Goal: Information Seeking & Learning: Understand process/instructions

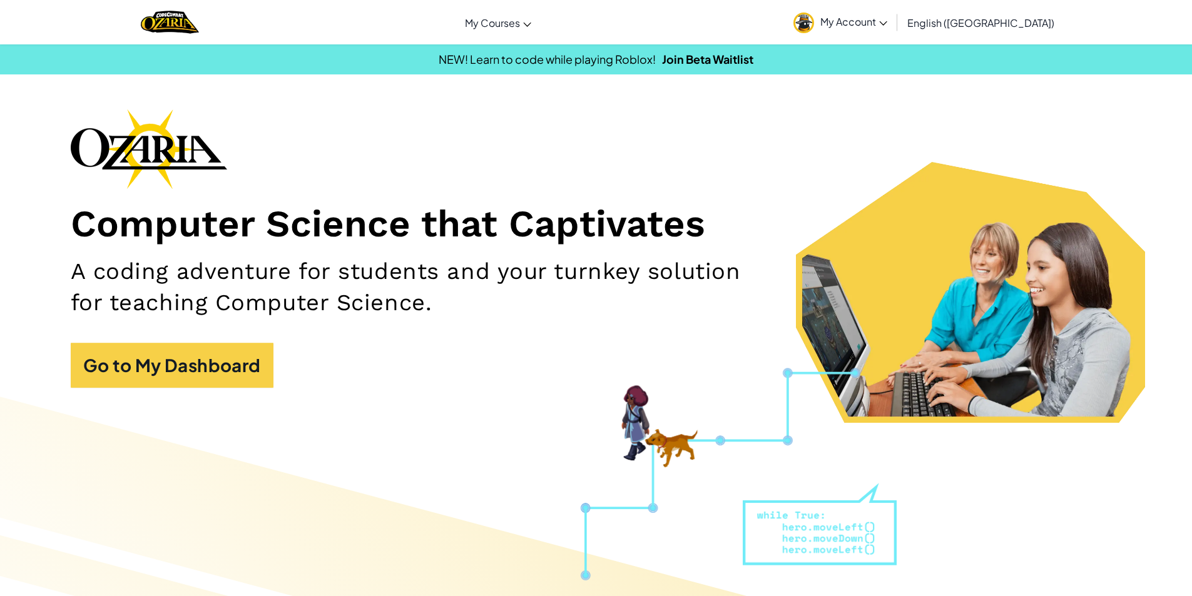
click at [894, 29] on link "My Account" at bounding box center [840, 22] width 106 height 39
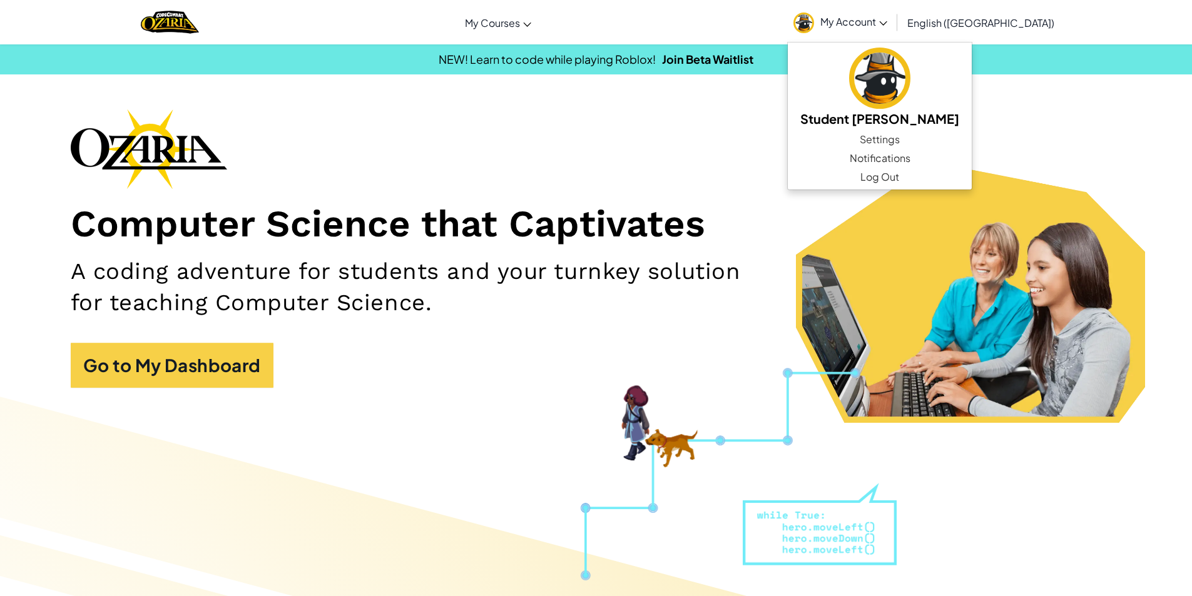
click at [849, 171] on div "Computer Science that Captivates A coding adventure for students and your turnk…" at bounding box center [596, 255] width 1051 height 292
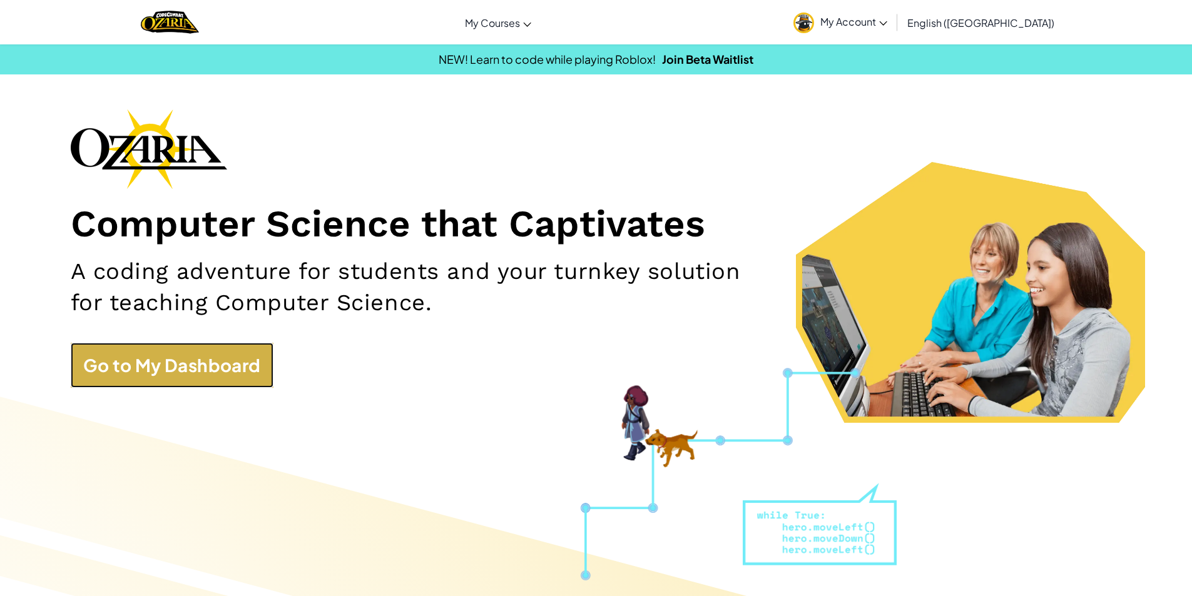
click at [232, 377] on link "Go to My Dashboard" at bounding box center [172, 365] width 203 height 45
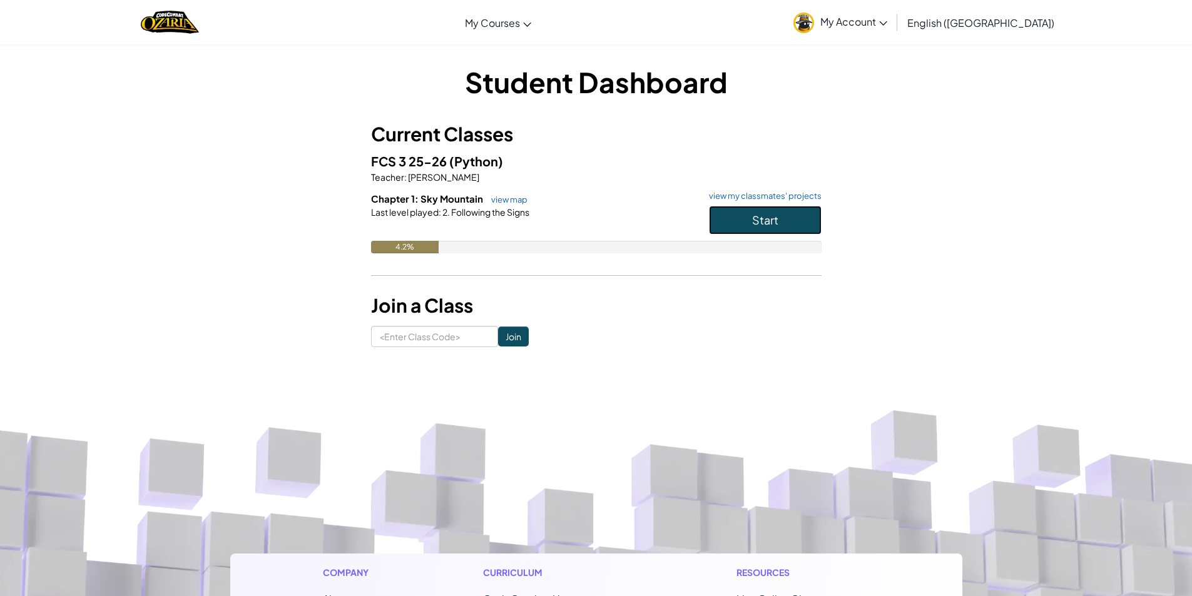
click at [738, 209] on button "Start" at bounding box center [765, 220] width 113 height 29
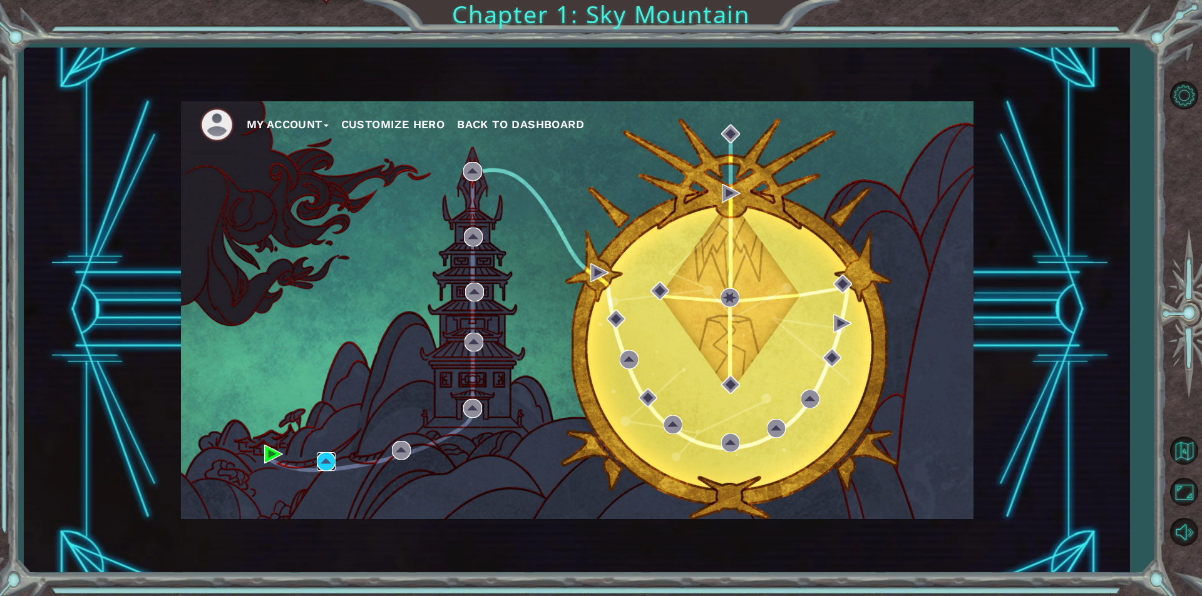
click at [331, 459] on img at bounding box center [326, 461] width 19 height 19
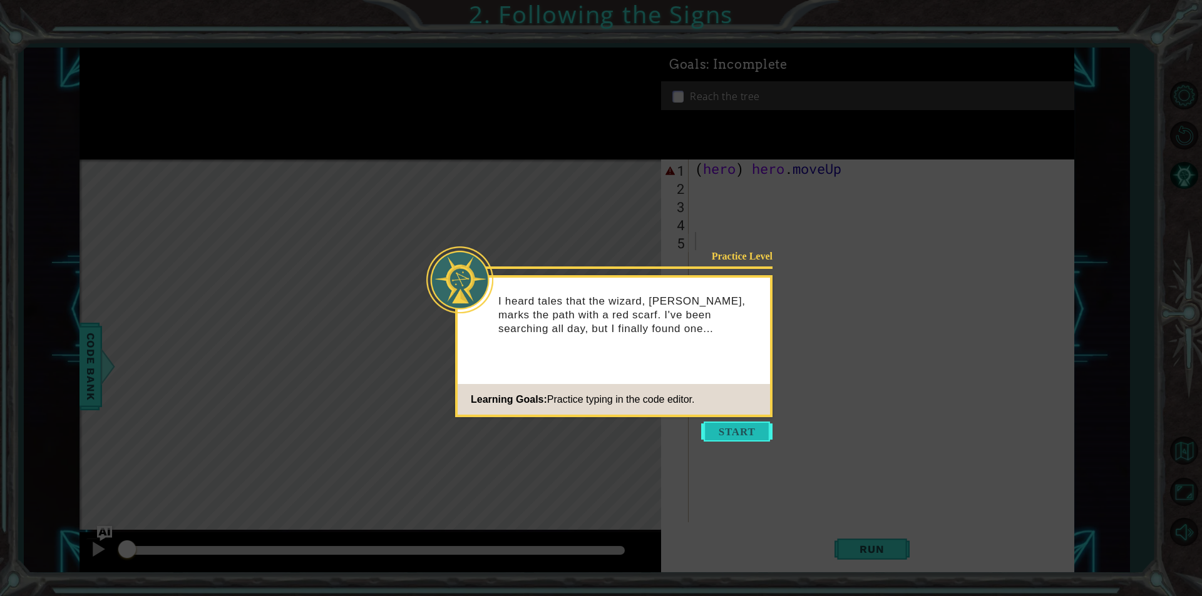
click at [719, 432] on button "Start" at bounding box center [736, 432] width 71 height 20
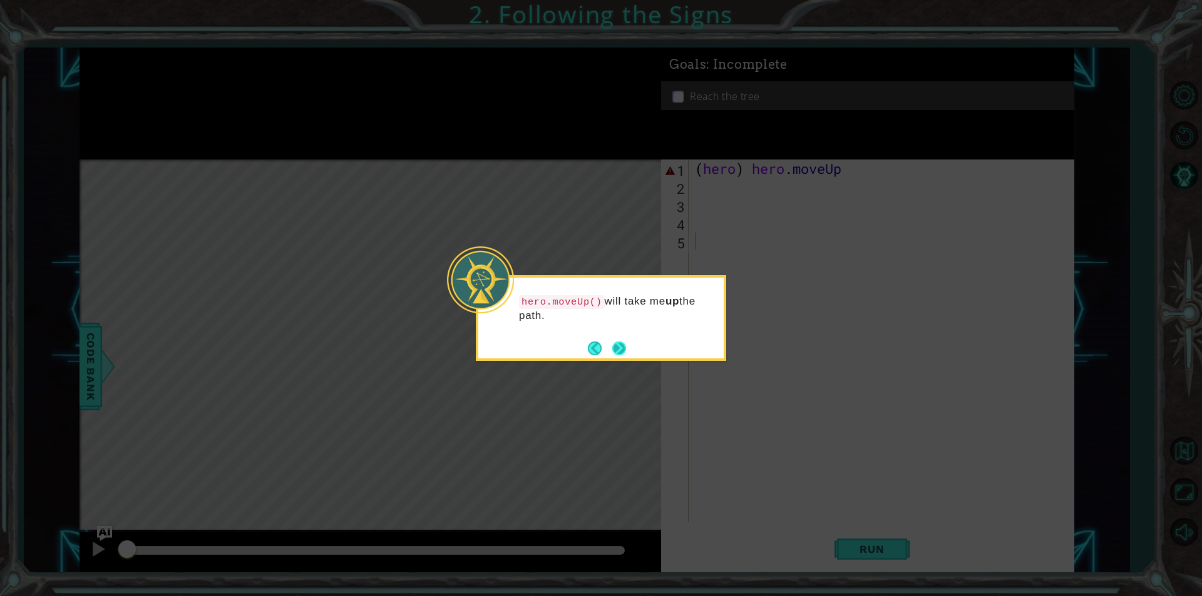
click at [618, 342] on button "Next" at bounding box center [619, 349] width 14 height 14
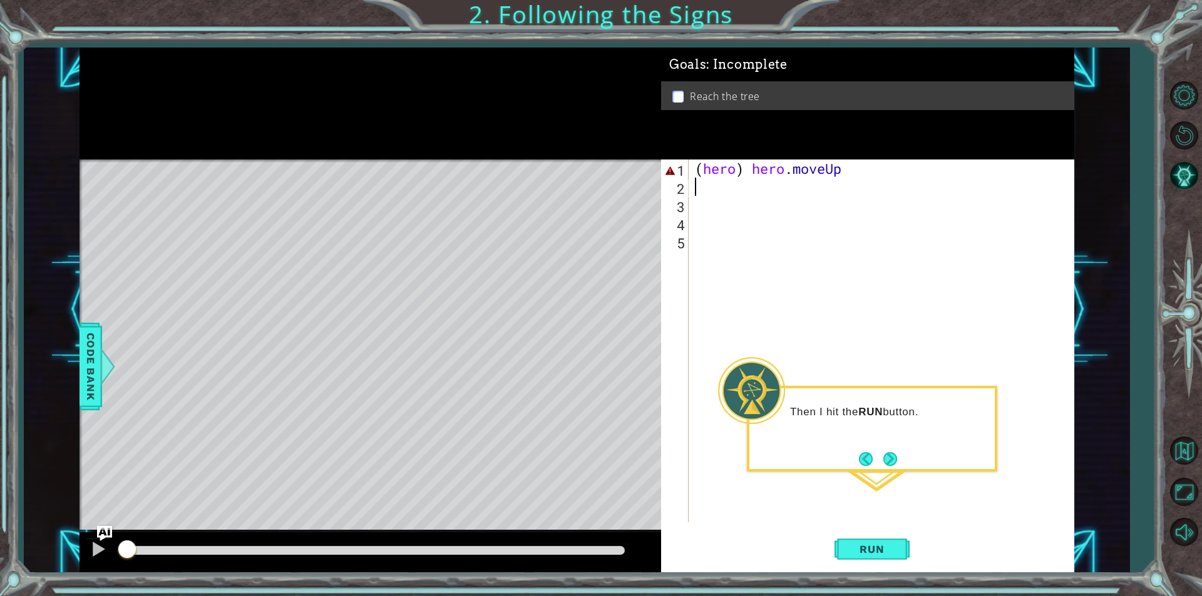
click at [699, 193] on div "( hero ) hero . moveUp" at bounding box center [884, 359] width 384 height 399
type textarea "(h"
click at [719, 206] on div "h ero.moveUp press enter" at bounding box center [812, 219] width 237 height 45
click at [809, 188] on div "( hero ) hero . moveUp ( hero . moveUp ( )" at bounding box center [884, 359] width 384 height 399
click at [737, 193] on div "( hero ) hero . moveUp ( hero . moveUp" at bounding box center [884, 359] width 384 height 399
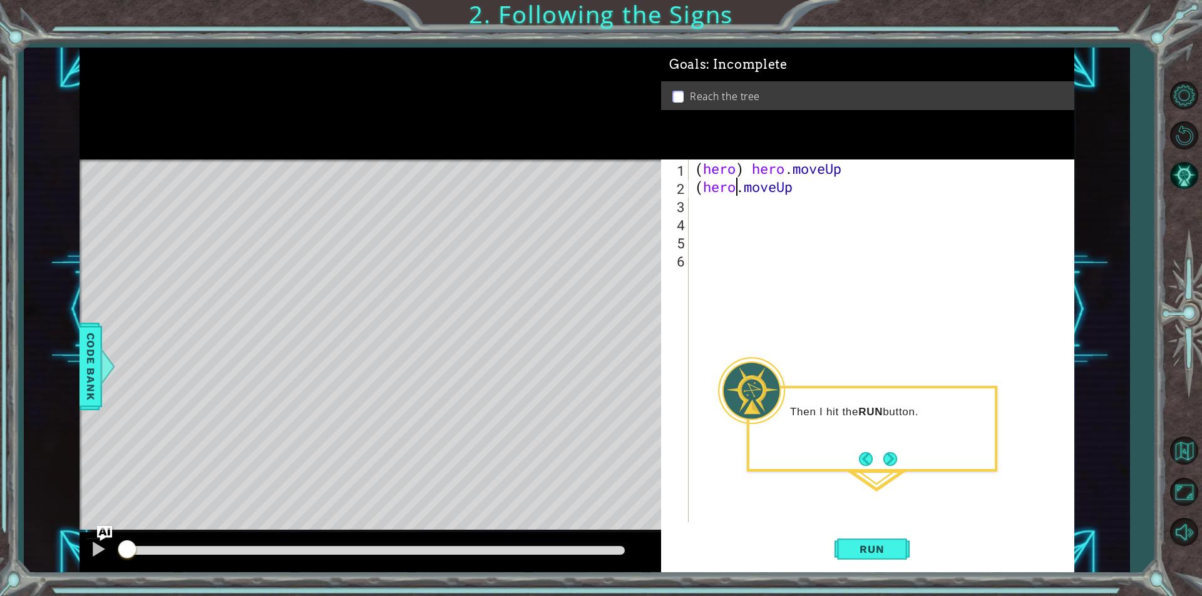
scroll to position [0, 2]
click at [839, 550] on button "Run" at bounding box center [871, 549] width 75 height 41
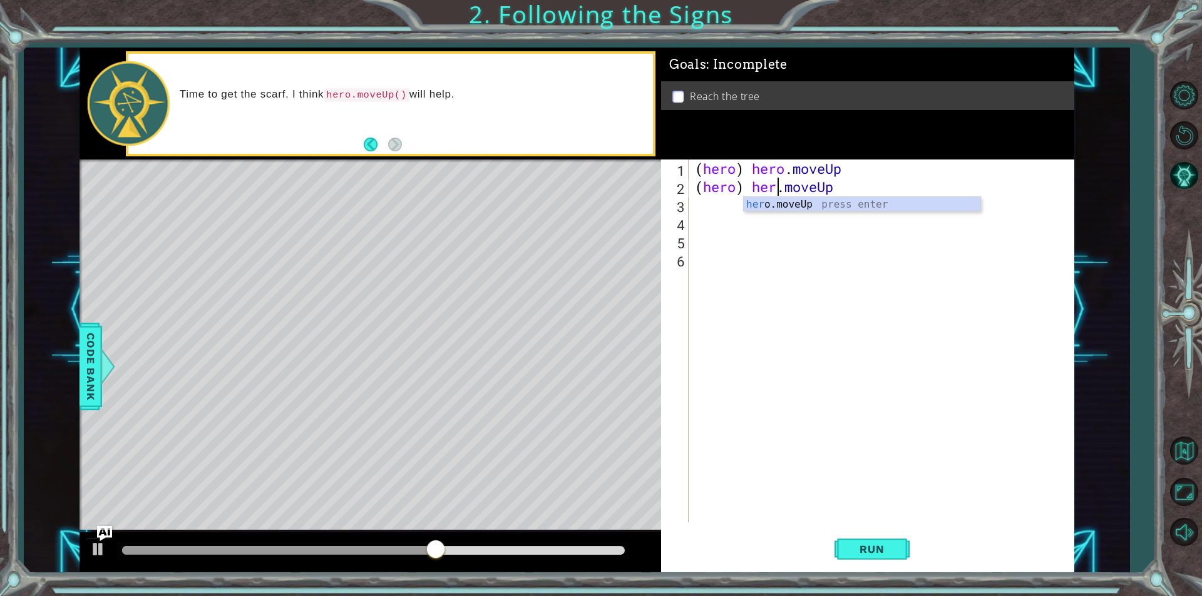
scroll to position [0, 4]
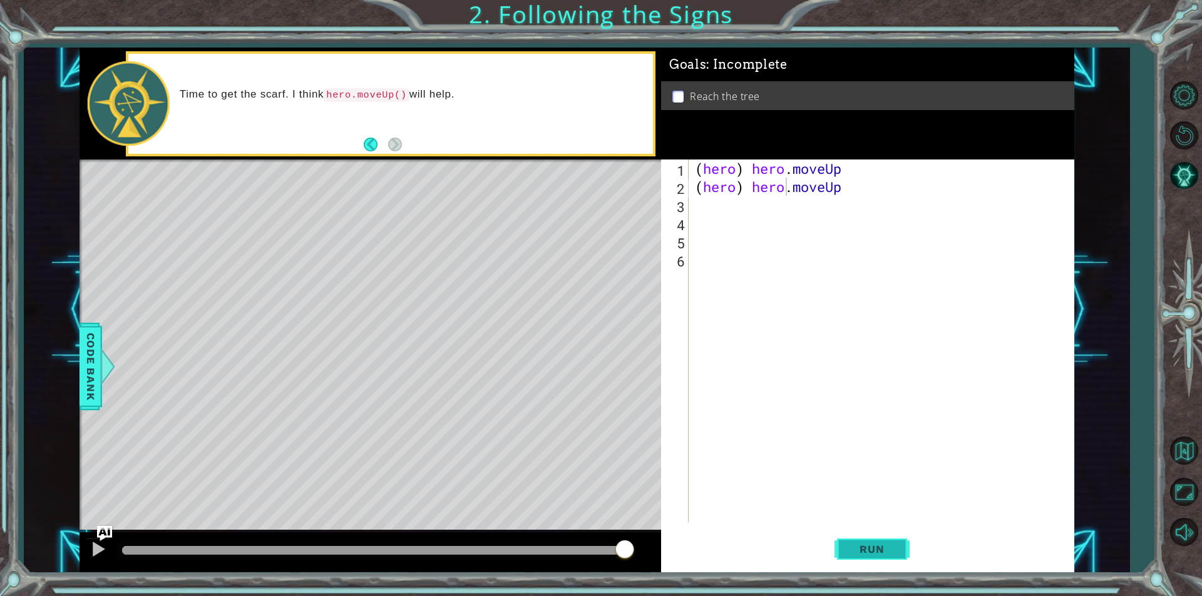
click at [870, 558] on button "Run" at bounding box center [871, 549] width 75 height 41
click at [862, 539] on button "Run" at bounding box center [871, 549] width 75 height 41
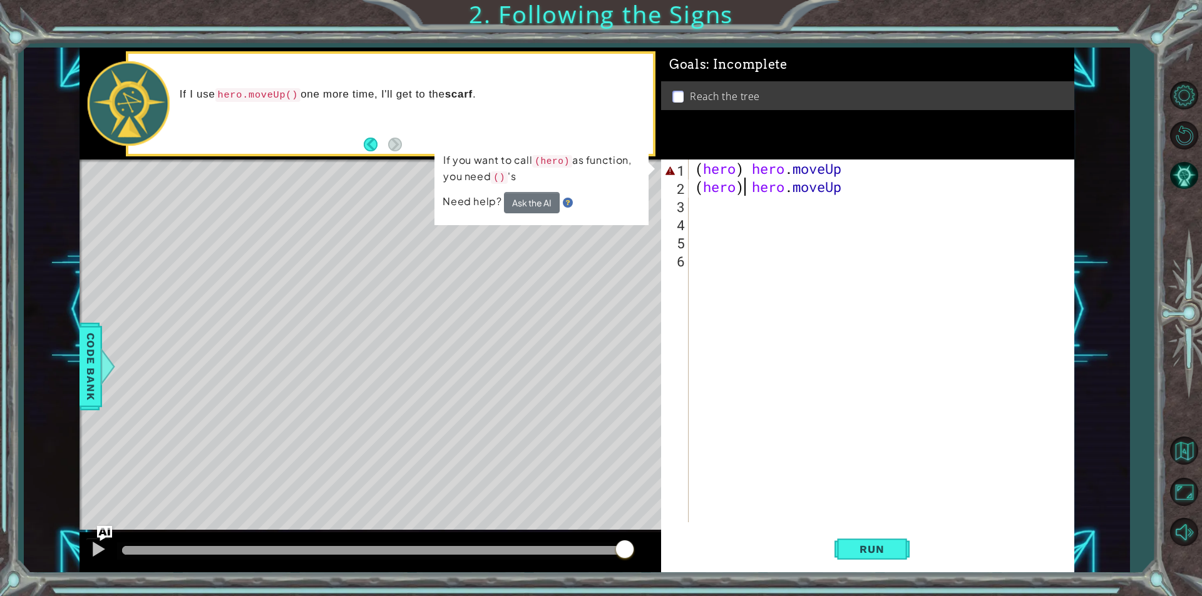
click at [748, 185] on div "( hero ) hero . moveUp ( hero ) hero . moveUp" at bounding box center [884, 359] width 384 height 399
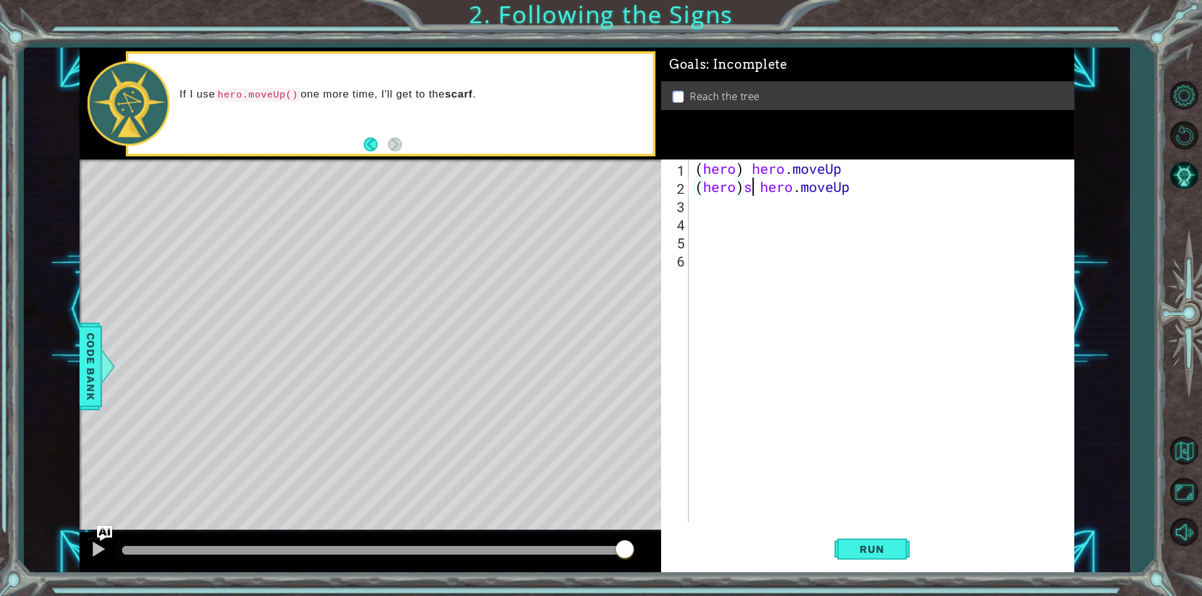
scroll to position [0, 3]
click at [744, 192] on div "( hero ) hero . moveUp ( hero ) s hero . moveUp" at bounding box center [884, 359] width 384 height 399
click at [859, 545] on span "Run" at bounding box center [871, 549] width 49 height 13
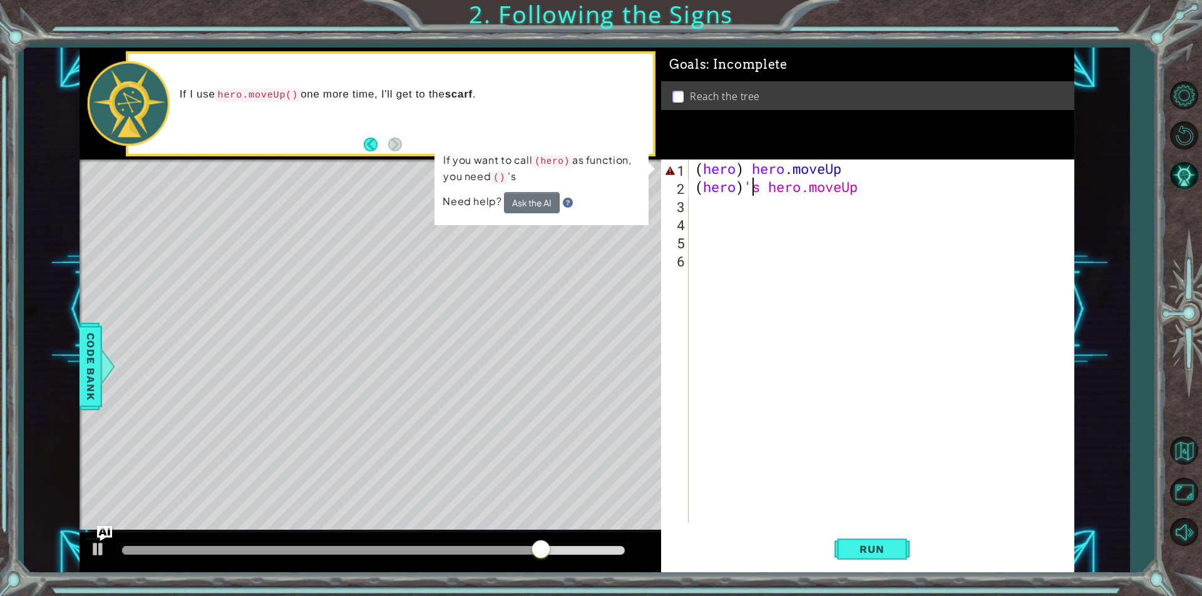
type textarea "(hero)s hero.moveUp"
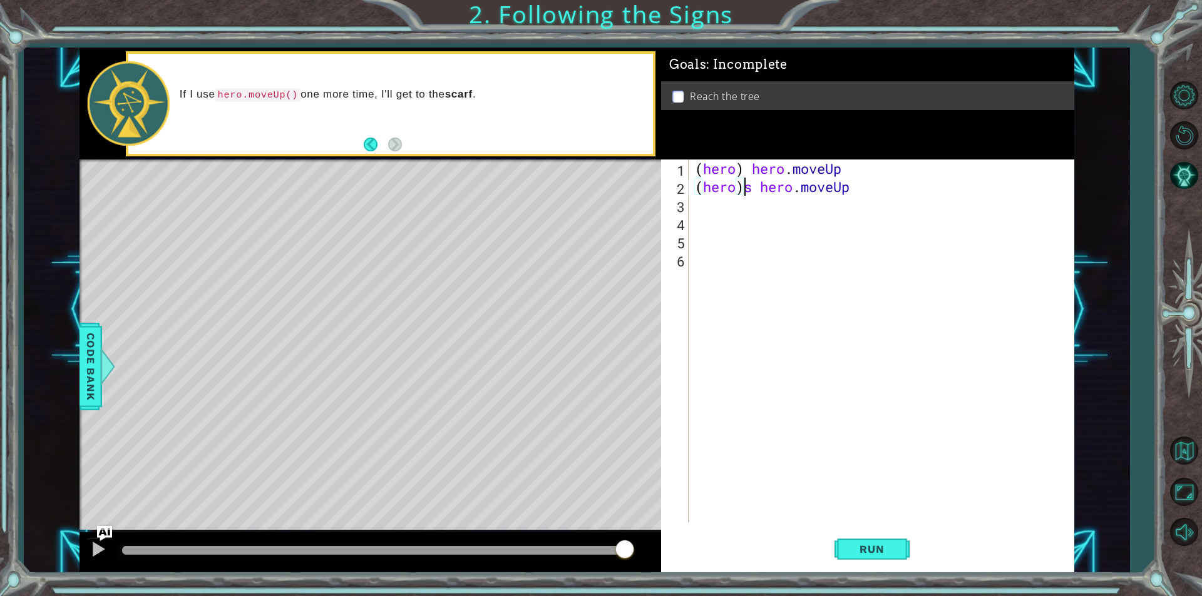
click at [755, 204] on div "( hero ) hero . moveUp ( hero ) s hero . moveUp" at bounding box center [884, 359] width 384 height 399
click at [752, 189] on div "( hero ) hero . moveUp ( hero ) s hero . moveUp" at bounding box center [884, 359] width 384 height 399
type textarea "(hero) hero.moveUp"
click at [918, 553] on div "Run" at bounding box center [871, 549] width 413 height 41
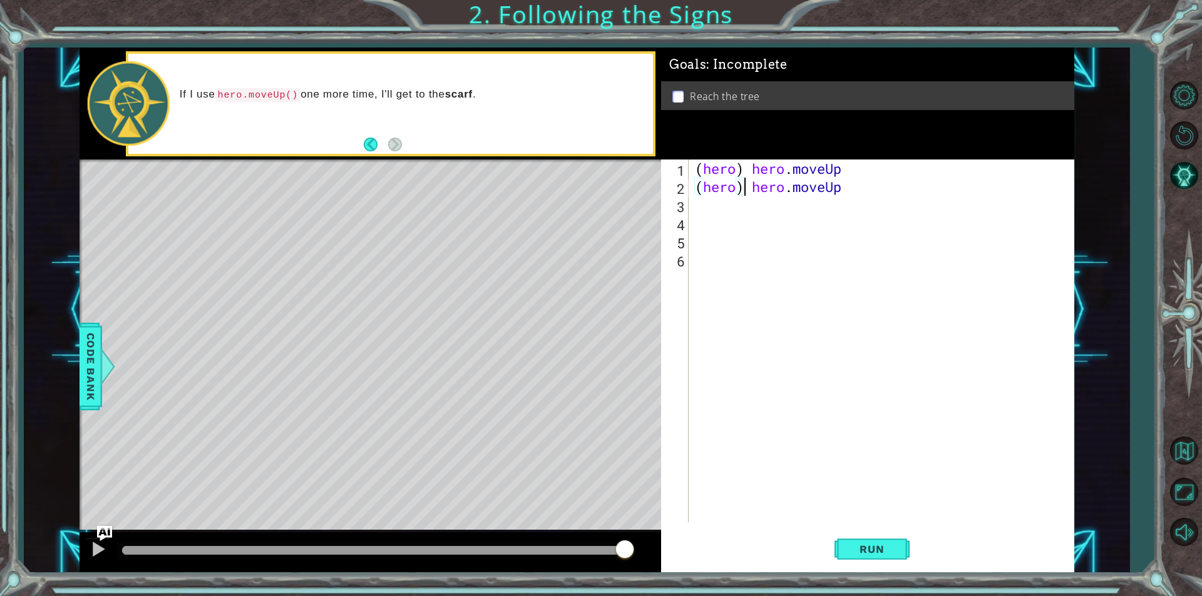
drag, startPoint x: 688, startPoint y: 282, endPoint x: 691, endPoint y: 270, distance: 12.3
click at [691, 272] on div "(hero) hero.moveUp 1 2 3 4 5 6 ( hero ) hero . moveUp ( hero ) hero . moveUp הה…" at bounding box center [865, 341] width 409 height 363
click at [880, 535] on button "Run" at bounding box center [871, 549] width 75 height 41
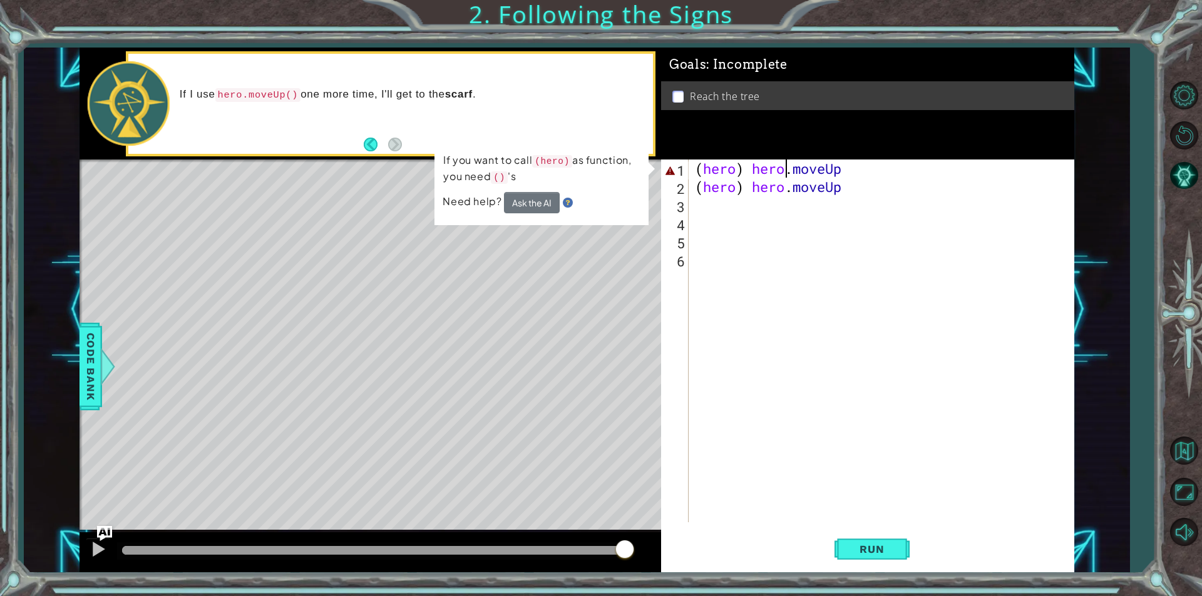
click at [782, 169] on div "( hero ) hero . moveUp ( hero ) hero . moveUp" at bounding box center [884, 359] width 384 height 399
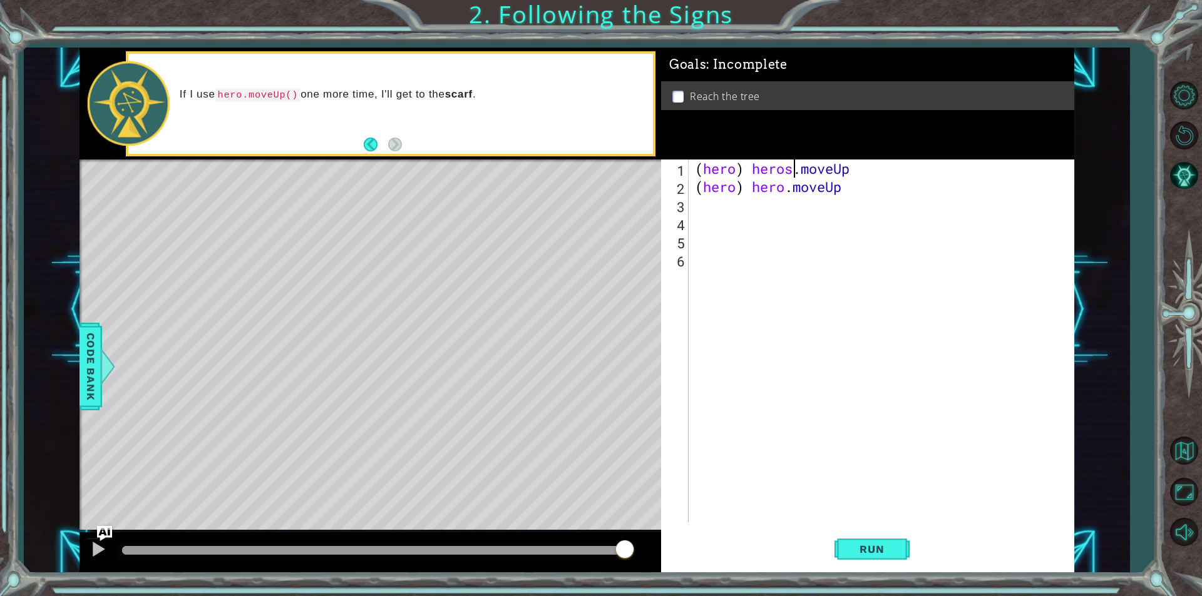
scroll to position [0, 4]
click at [887, 541] on button "Run" at bounding box center [871, 549] width 75 height 41
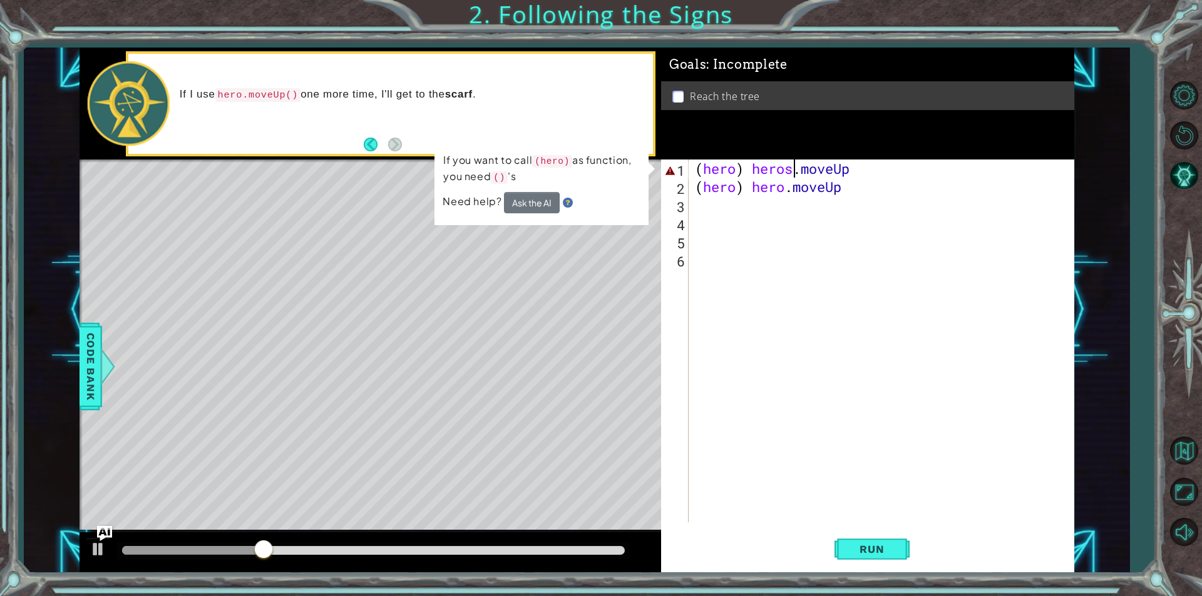
click at [786, 173] on div "( hero ) heros . moveUp ( hero ) hero . moveUp" at bounding box center [884, 359] width 384 height 399
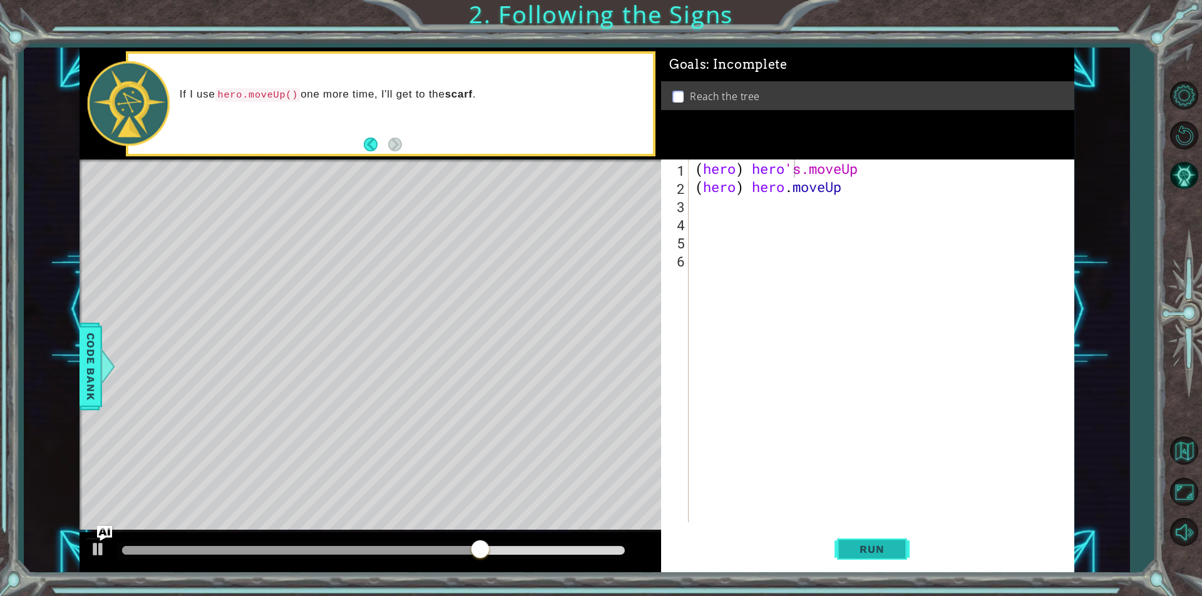
click at [865, 545] on span "Run" at bounding box center [871, 549] width 49 height 13
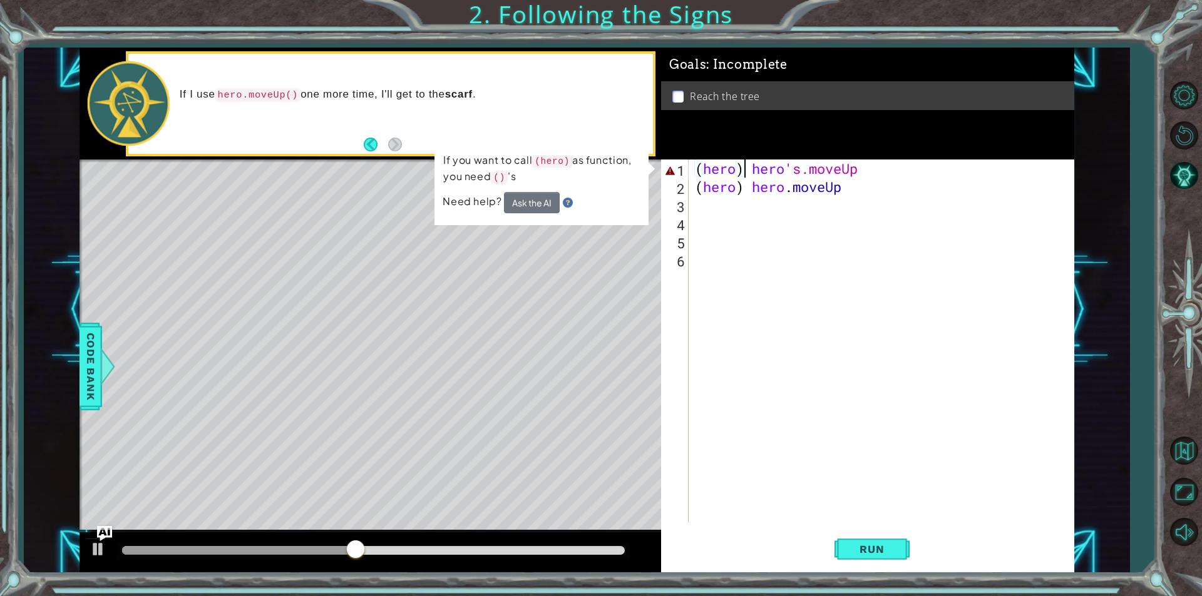
click at [744, 172] on div "( hero ) hero 's.moveUp ( hero ) hero . moveUp" at bounding box center [884, 359] width 384 height 399
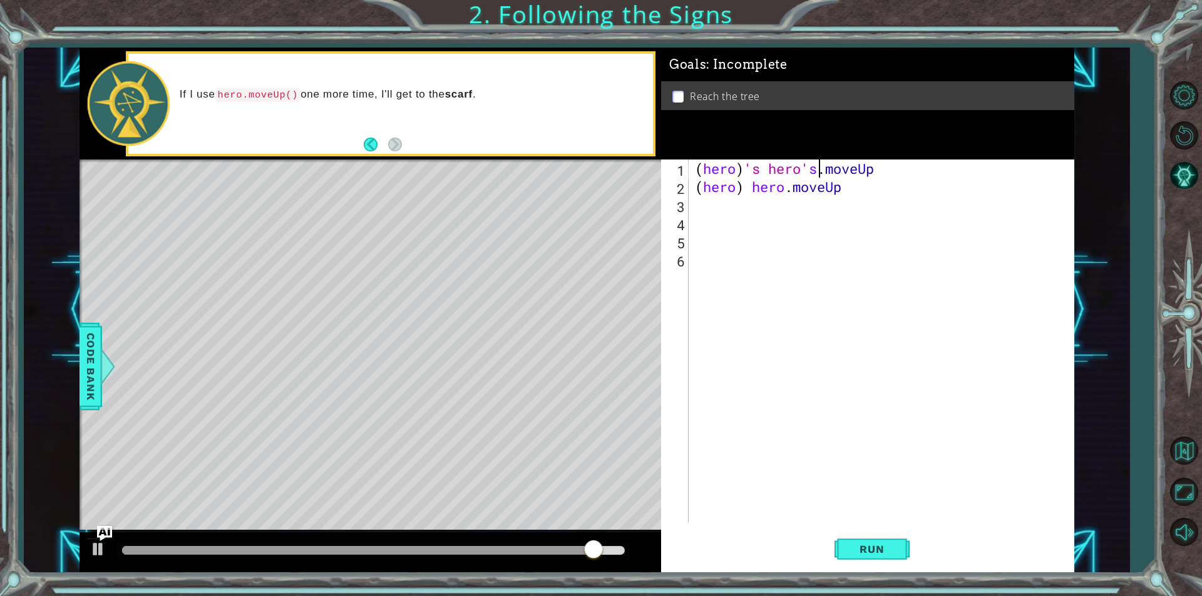
click at [818, 176] on div "( hero ) 's hero' s . moveUp ( hero ) hero . moveUp" at bounding box center [884, 359] width 384 height 399
click at [833, 180] on div "hero .moveUp press enter" at bounding box center [878, 201] width 237 height 45
click at [909, 550] on button "Run" at bounding box center [871, 549] width 75 height 41
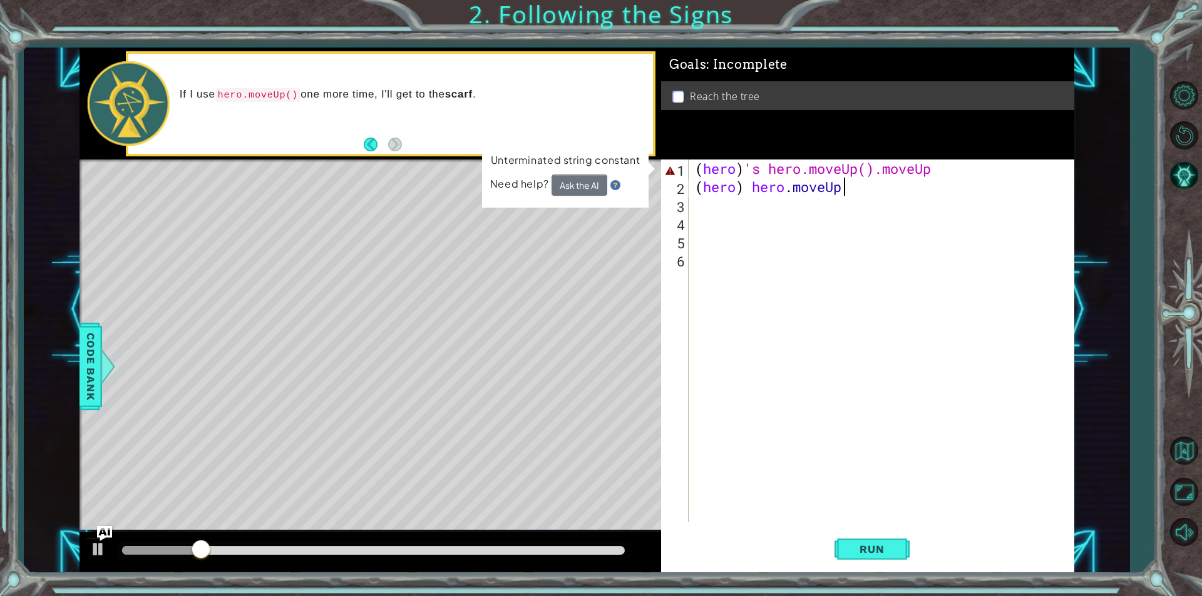
click at [946, 180] on div "( hero ) 's hero.moveUp().moveUp ( hero ) hero . moveUp" at bounding box center [884, 359] width 384 height 399
click at [951, 174] on div "( hero ) 's hero.moveUp().moveUp ( hero ) hero . moveUp" at bounding box center [884, 359] width 384 height 399
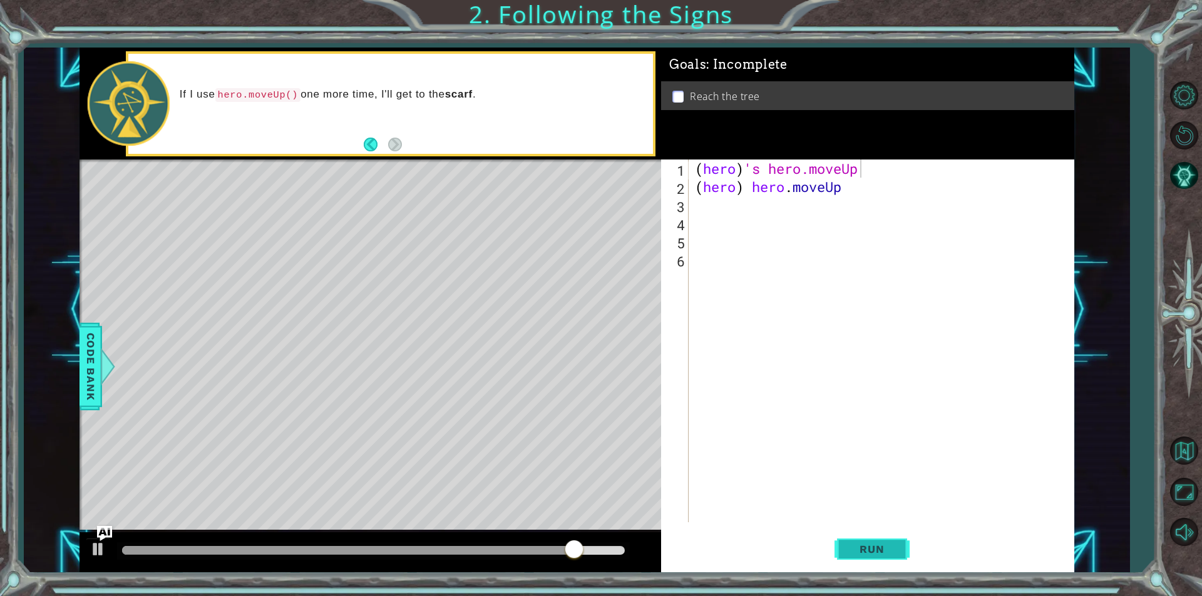
click at [879, 552] on span "Run" at bounding box center [871, 549] width 49 height 13
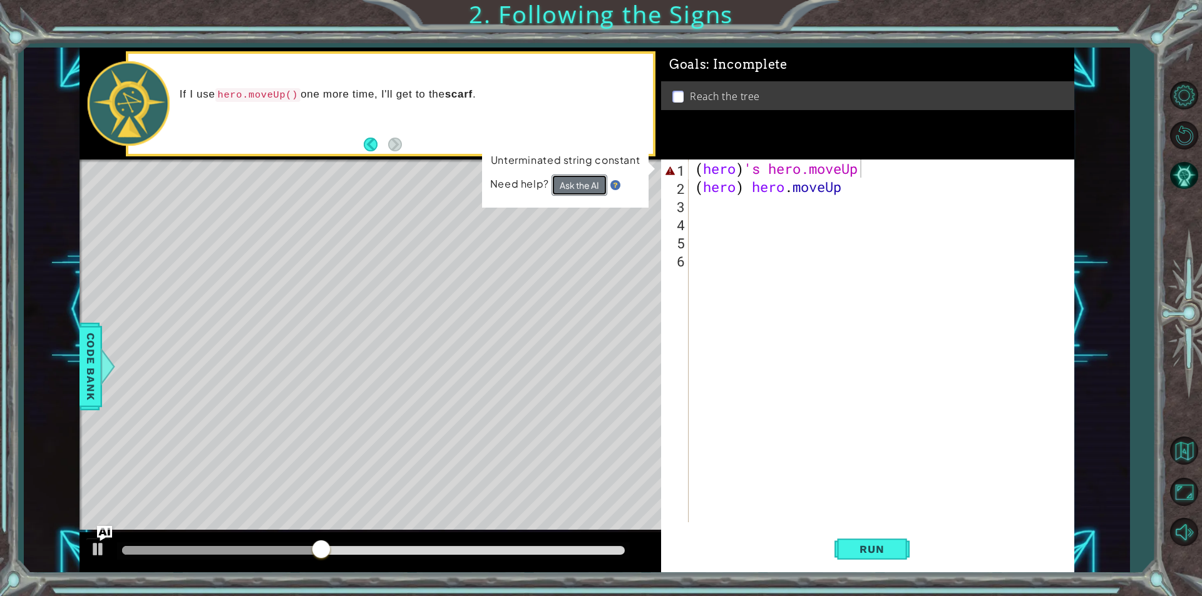
click at [573, 183] on button "Ask the AI" at bounding box center [579, 185] width 56 height 21
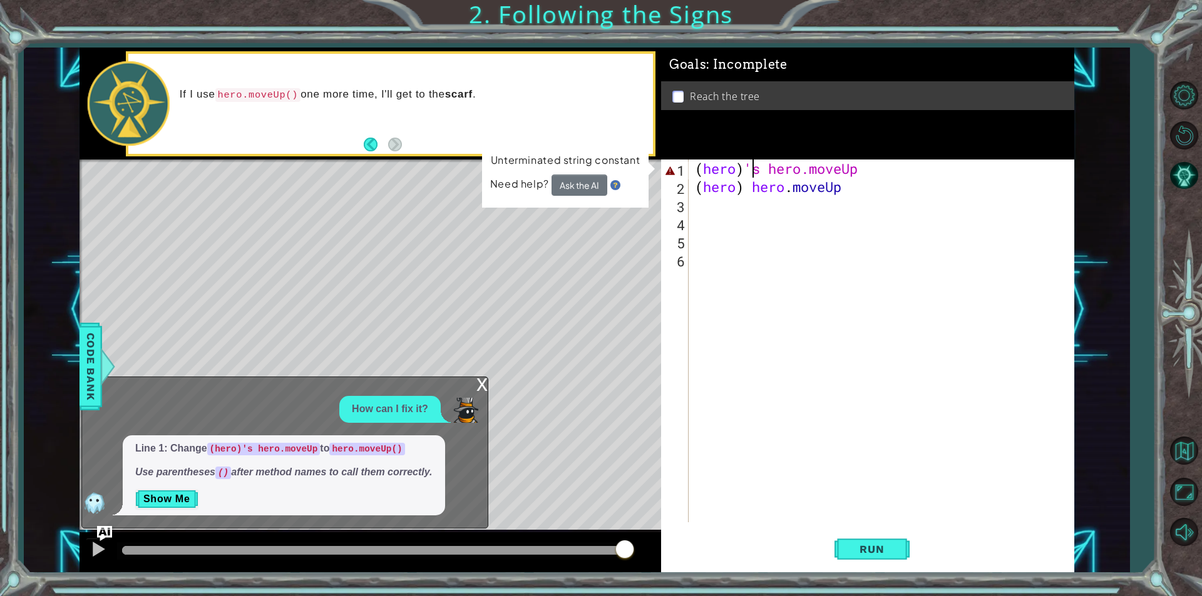
click at [753, 166] on div "( hero ) 's hero.moveUp ( hero ) hero . moveUp" at bounding box center [884, 359] width 384 height 399
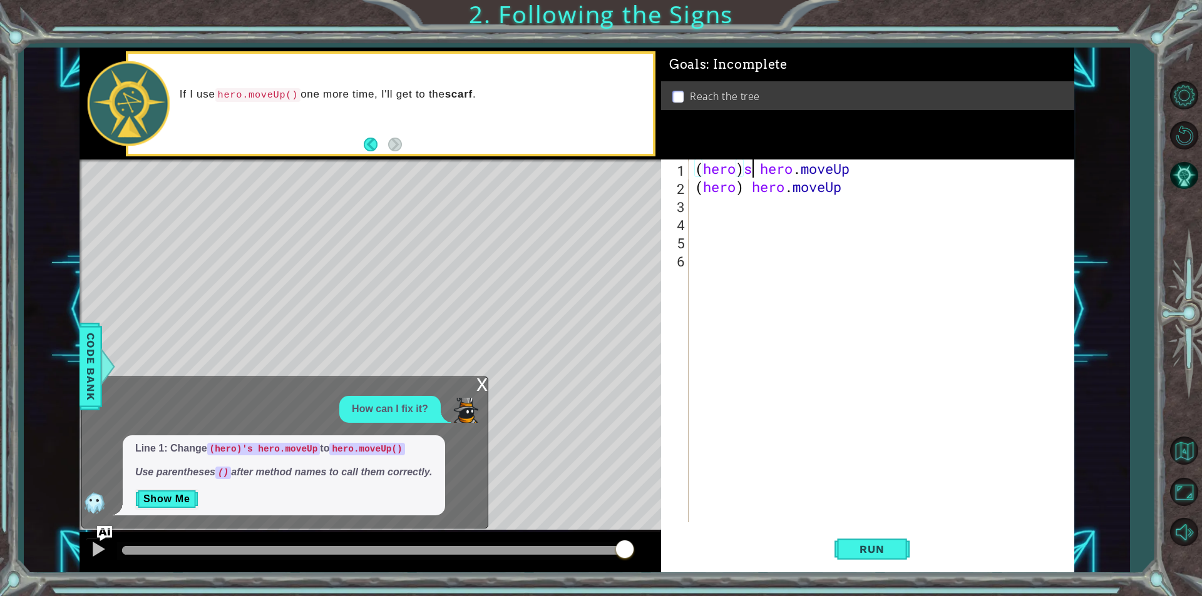
click at [755, 164] on div "( hero ) s hero . moveUp ( hero ) hero . moveUp" at bounding box center [884, 359] width 384 height 399
click at [887, 544] on span "Run" at bounding box center [871, 549] width 49 height 13
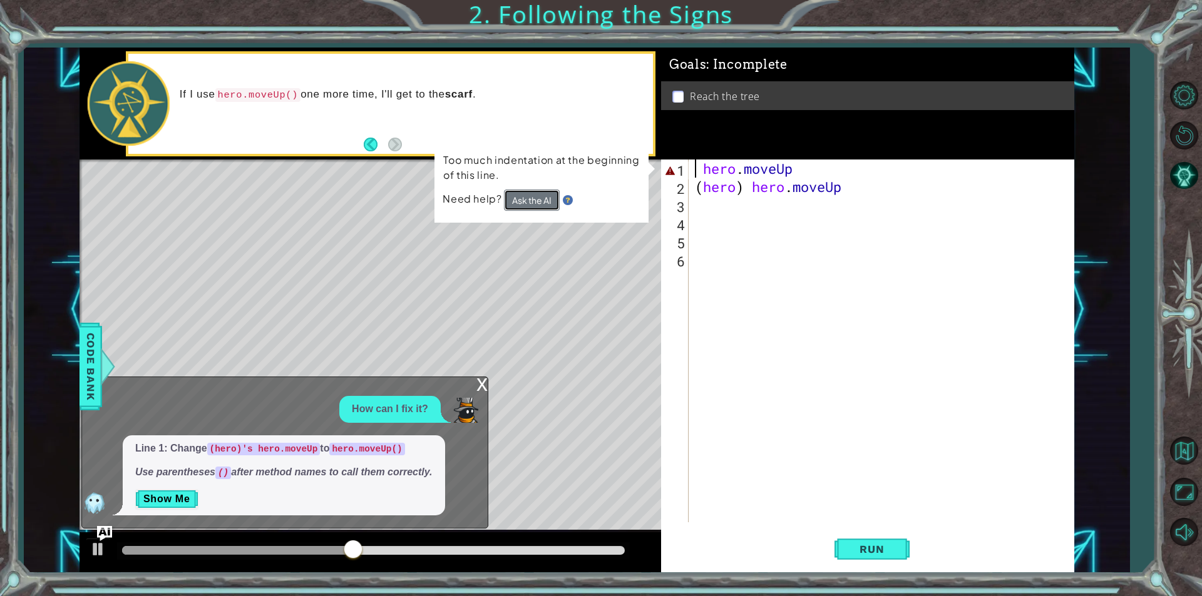
click at [528, 203] on button "Ask the AI" at bounding box center [532, 200] width 56 height 21
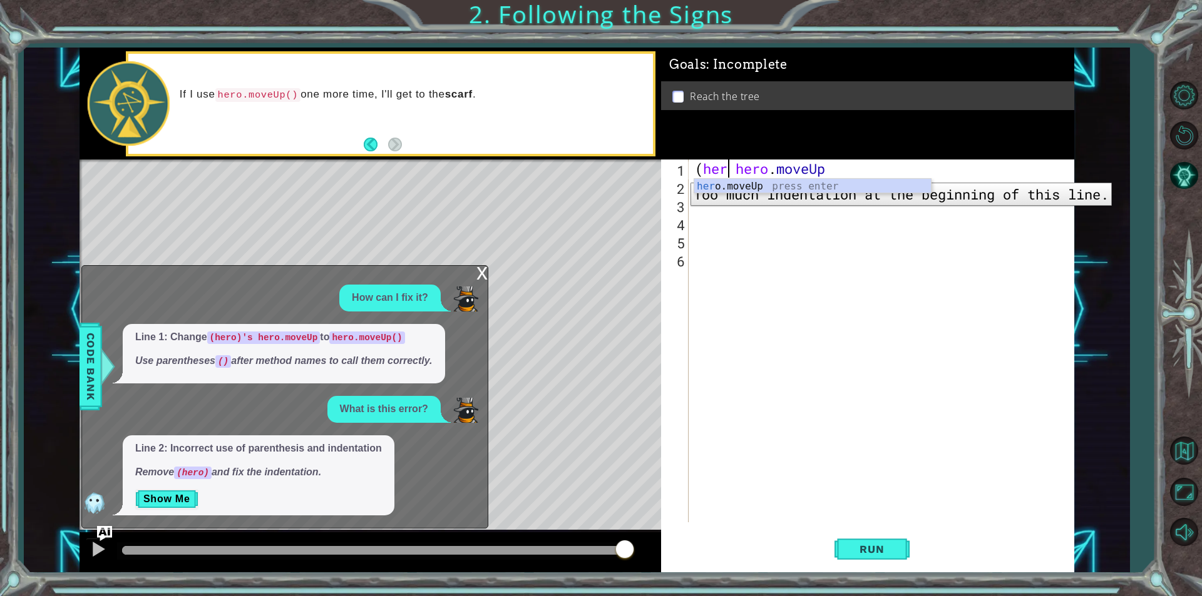
scroll to position [0, 2]
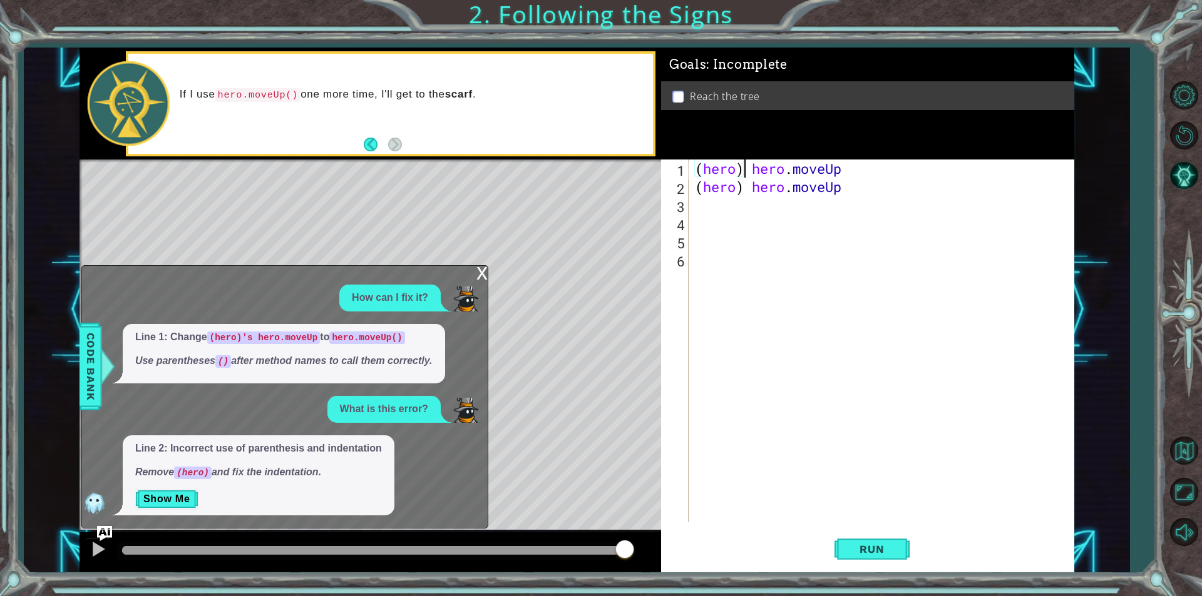
type textarea "(hero) hero.moveUp"
click at [648, 332] on div "Level Map" at bounding box center [368, 344] width 578 height 369
click at [728, 294] on div "( hero ) hero . moveUp ( hero ) hero . moveUp" at bounding box center [884, 359] width 384 height 399
click at [876, 550] on span "Run" at bounding box center [871, 549] width 49 height 13
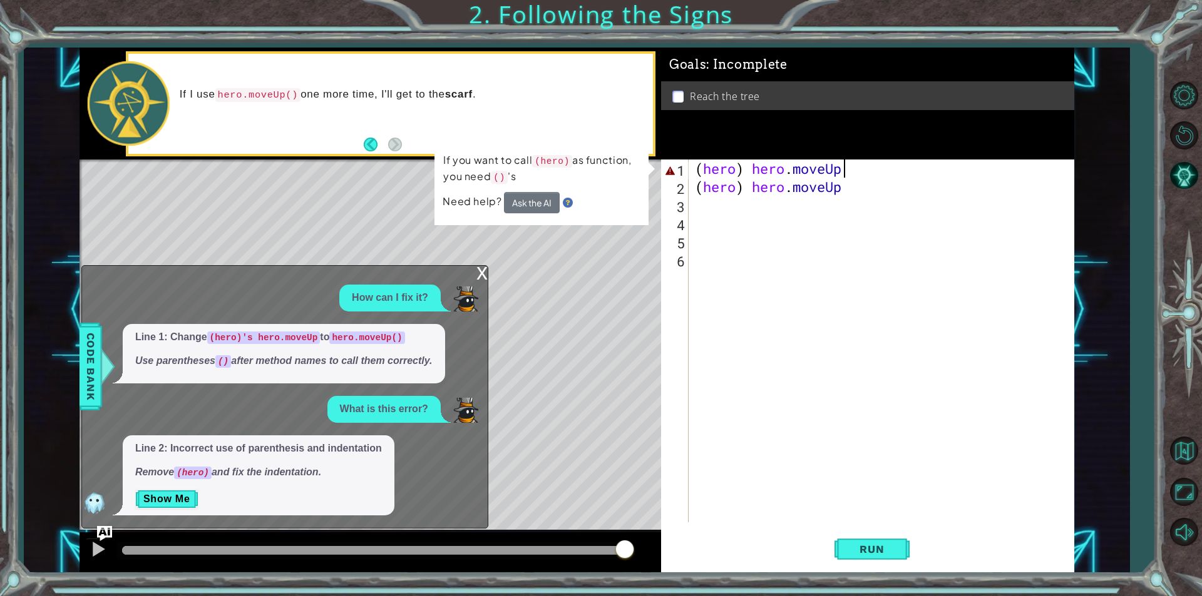
click at [845, 168] on div "( hero ) hero . moveUp ( hero ) hero . moveUp" at bounding box center [884, 359] width 384 height 399
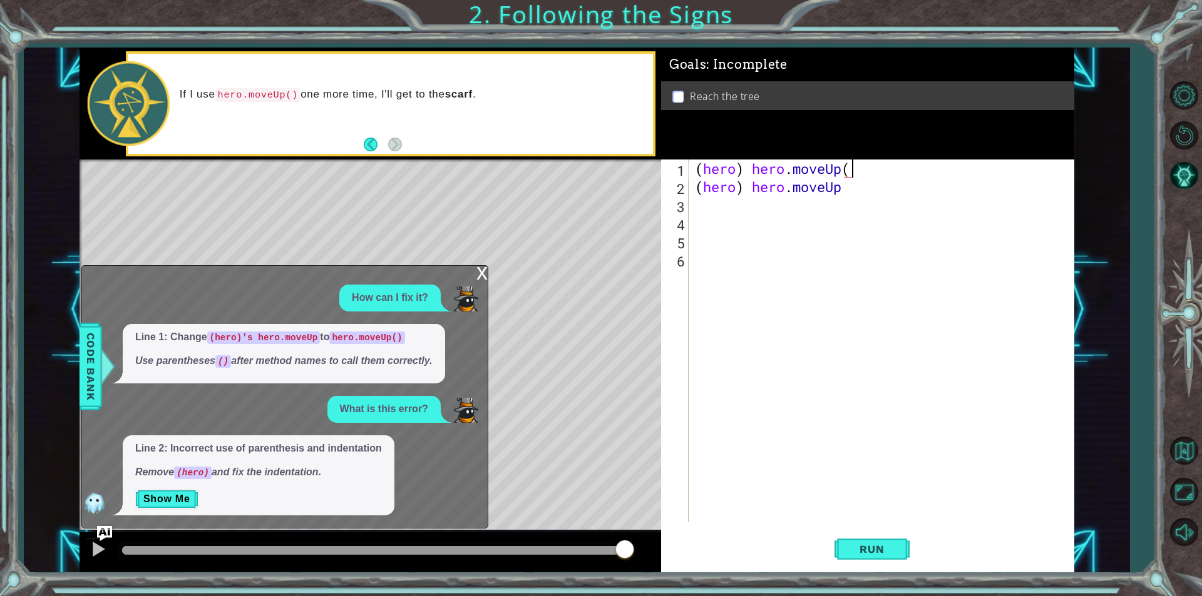
scroll to position [0, 7]
click at [888, 550] on span "Run" at bounding box center [871, 549] width 49 height 13
click at [881, 565] on button "Run" at bounding box center [871, 549] width 75 height 41
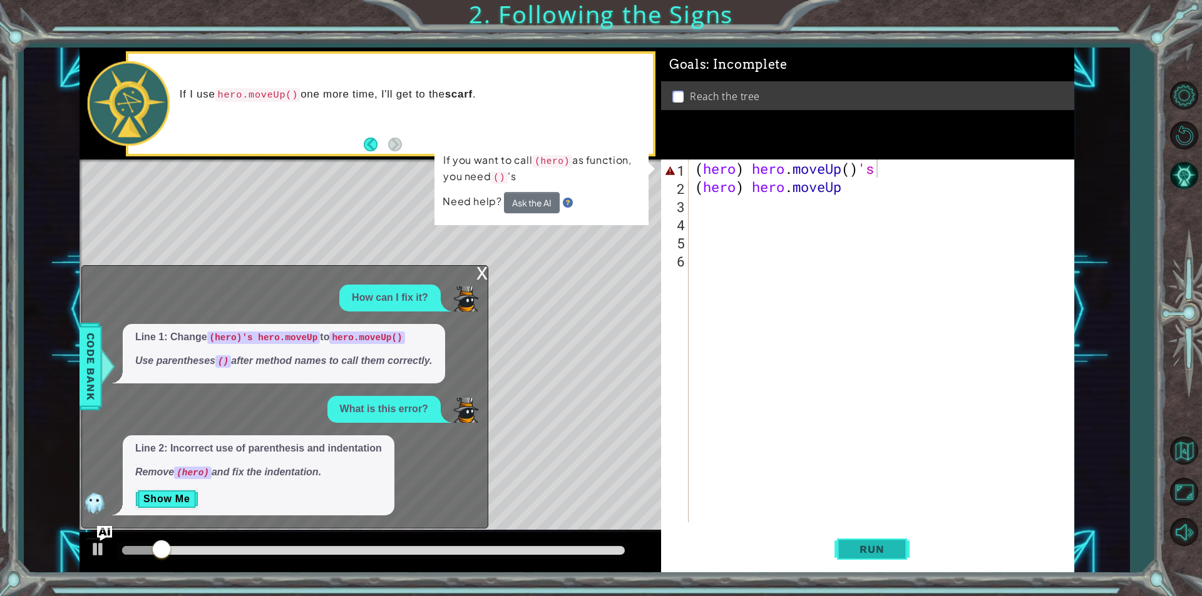
click at [870, 554] on span "Run" at bounding box center [871, 549] width 49 height 13
click at [850, 189] on div "( hero ) hero . moveUp ( ) 's ( hero ) hero . moveUp" at bounding box center [884, 359] width 384 height 399
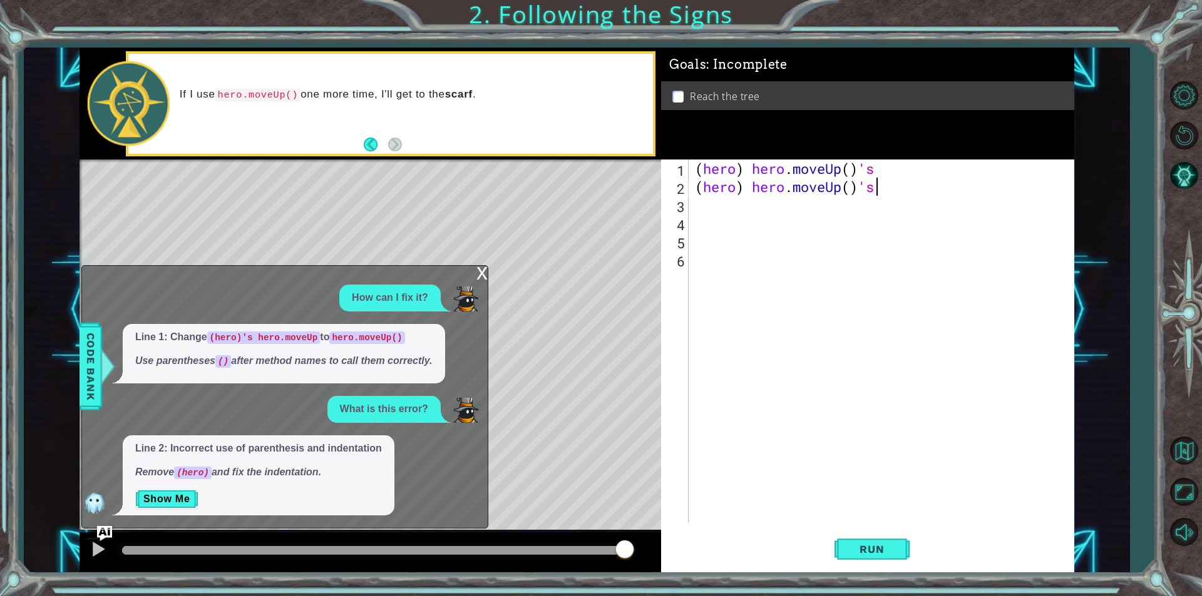
type textarea "(hero) hero.moveUp()'s"
click at [842, 539] on button "Run" at bounding box center [871, 549] width 75 height 41
